Goal: Download file/media

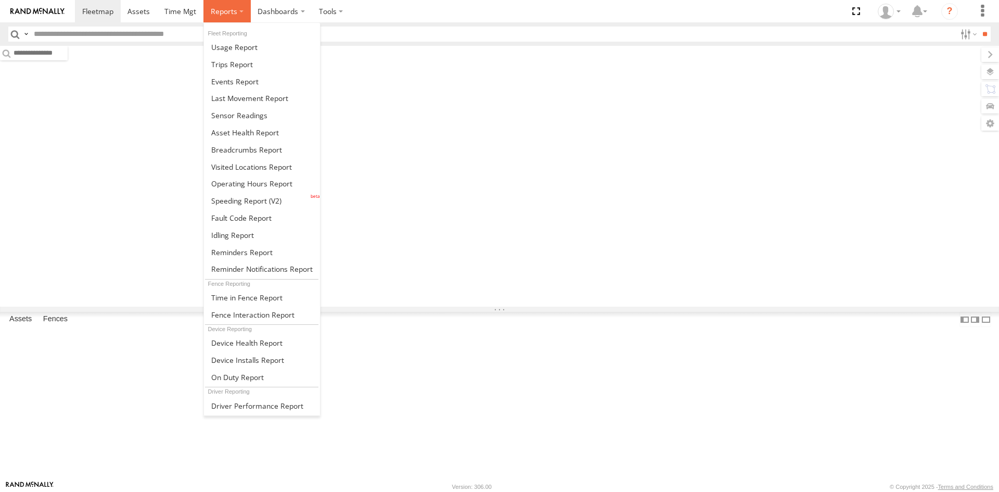
click at [228, 18] on label at bounding box center [226, 11] width 47 height 22
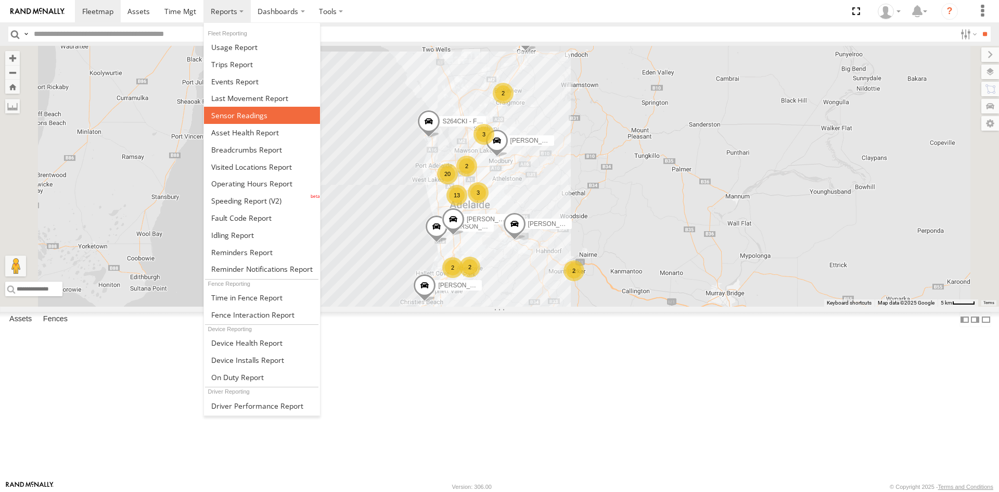
click at [249, 123] on link at bounding box center [262, 115] width 116 height 17
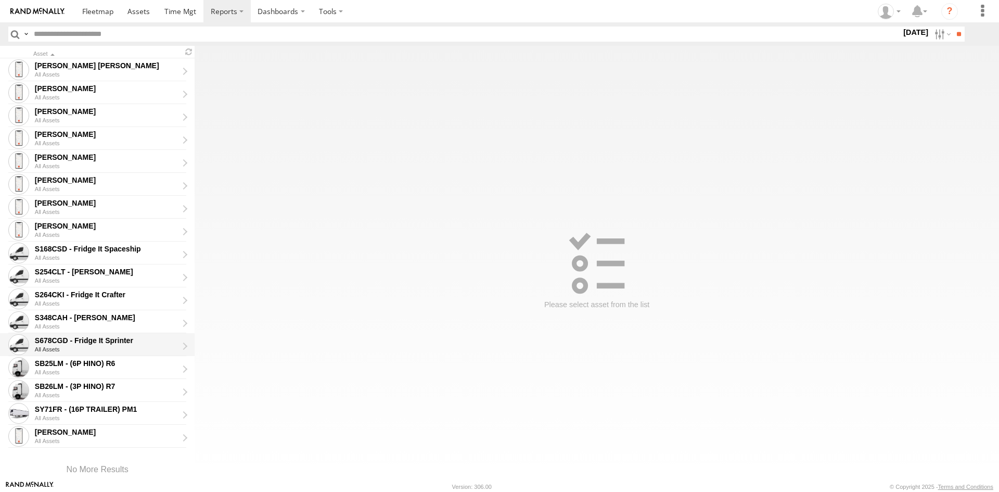
click at [93, 338] on div "S678CGD - Fridge It Sprinter" at bounding box center [106, 340] width 143 height 9
type input "**********"
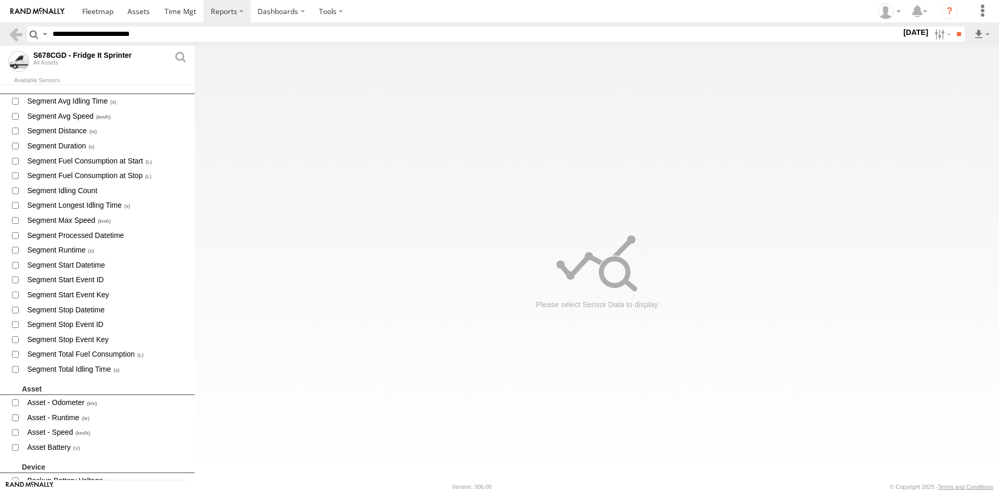
scroll to position [312, 0]
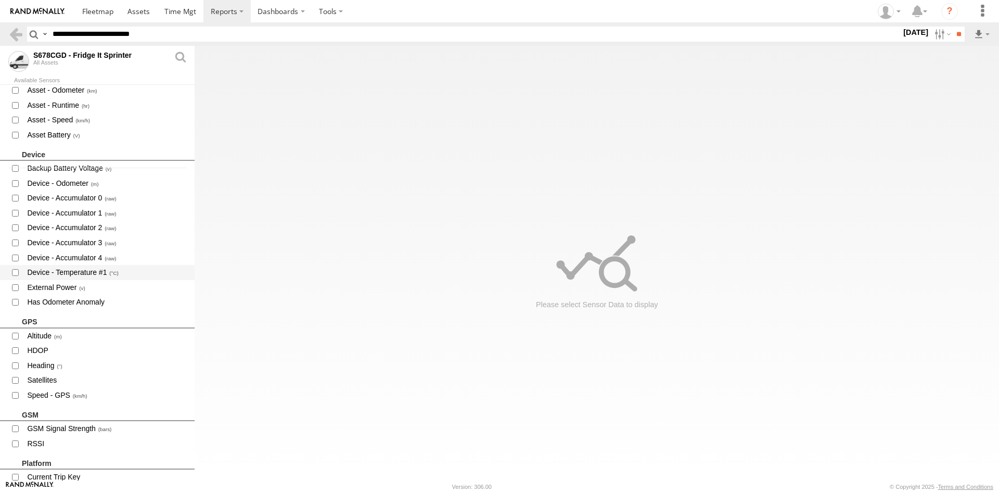
click at [78, 275] on span "Device - Temperature #1" at bounding box center [106, 272] width 161 height 13
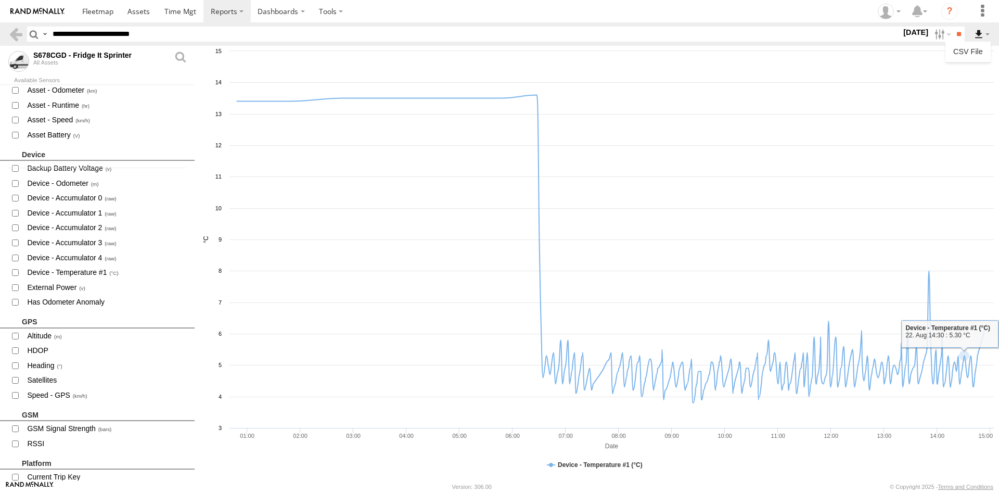
click at [985, 34] on label at bounding box center [982, 34] width 18 height 15
click at [971, 50] on link "CSV File" at bounding box center [968, 52] width 37 height 16
